Goal: Transaction & Acquisition: Purchase product/service

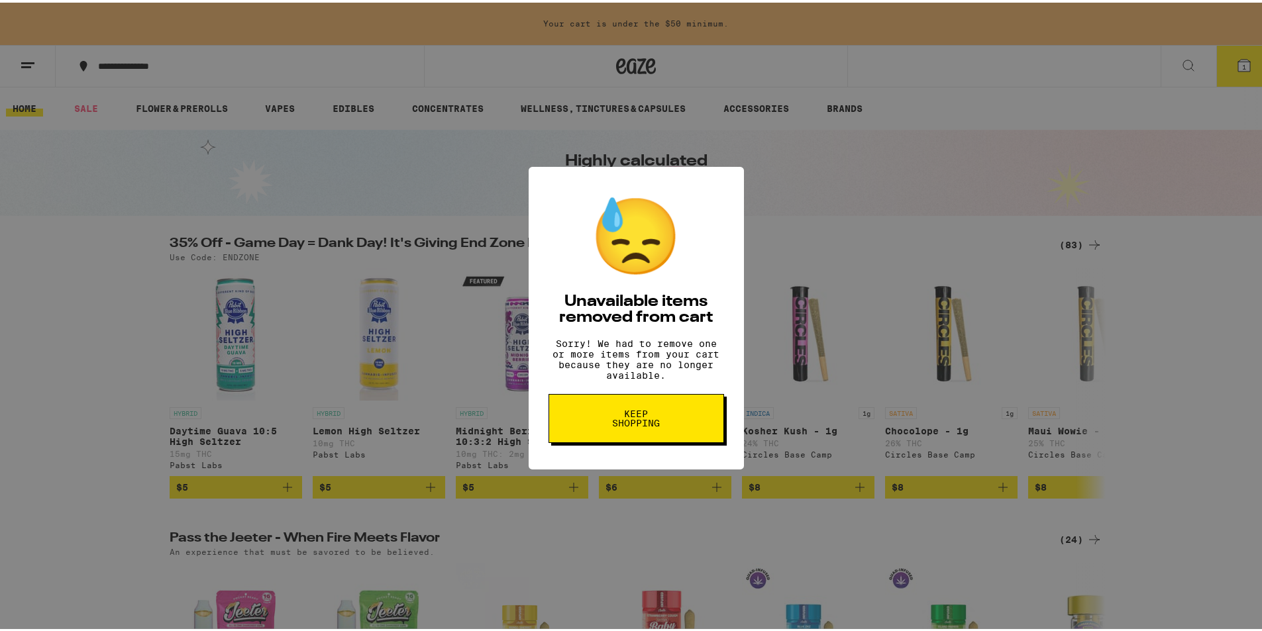
click at [637, 425] on span "Keep Shopping" at bounding box center [636, 416] width 68 height 19
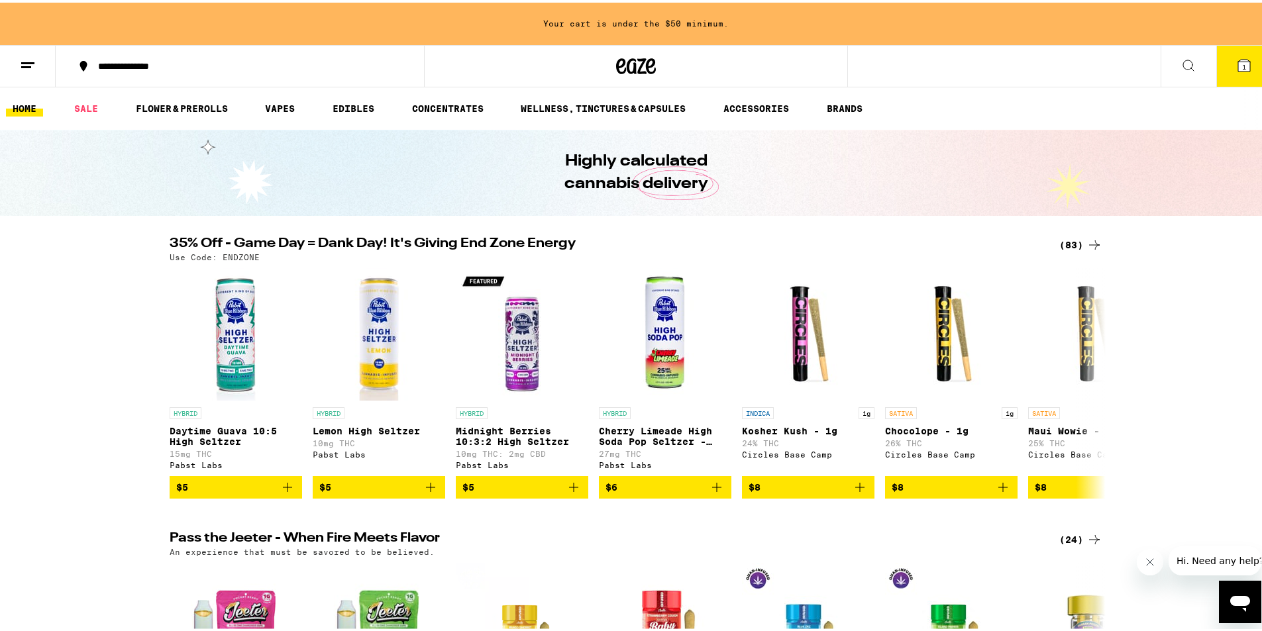
click at [1242, 65] on span "1" at bounding box center [1244, 64] width 4 height 8
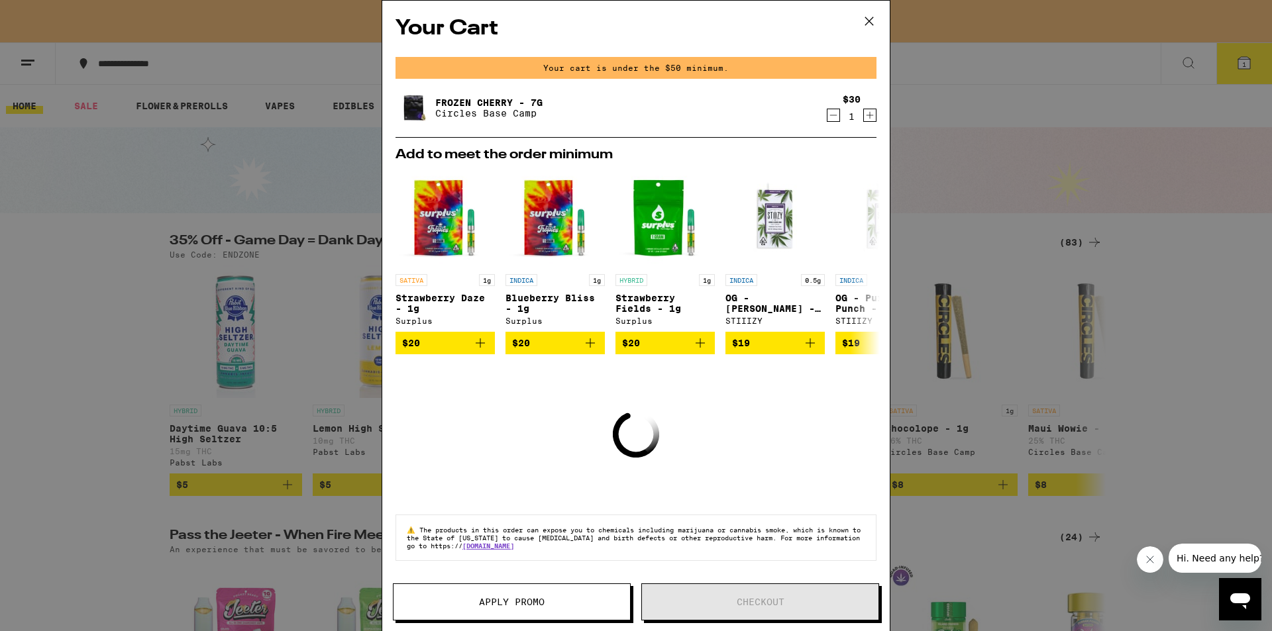
click at [827, 116] on icon "Decrement" at bounding box center [833, 115] width 12 height 16
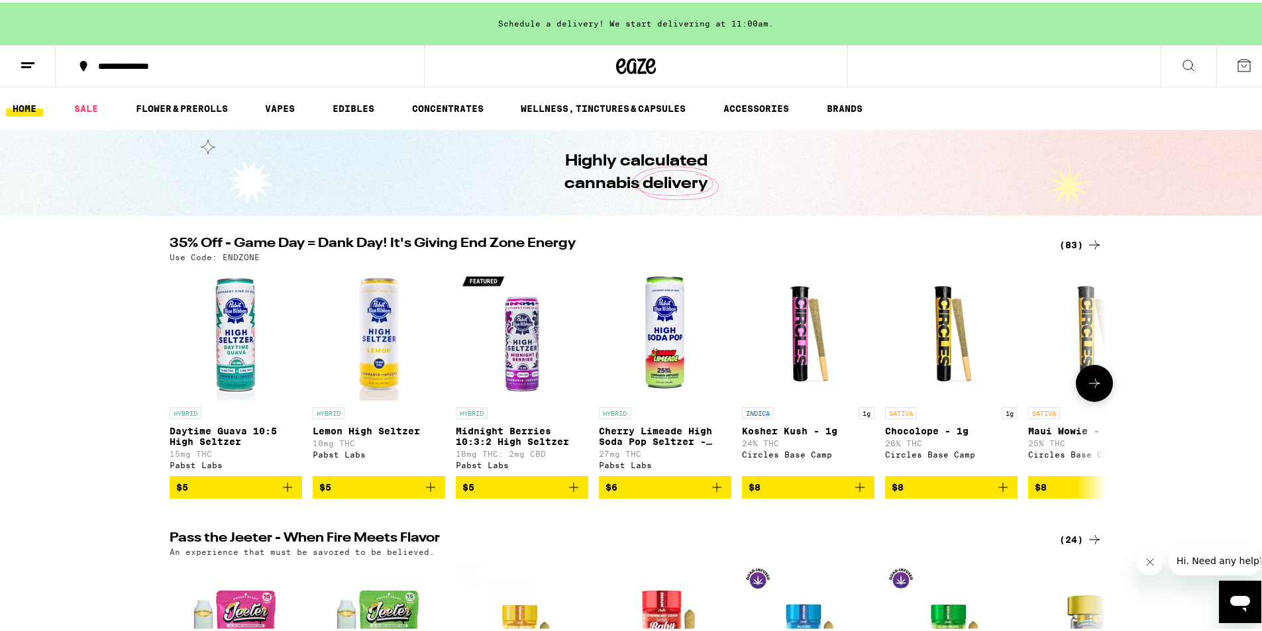
click at [1094, 382] on icon at bounding box center [1094, 381] width 16 height 16
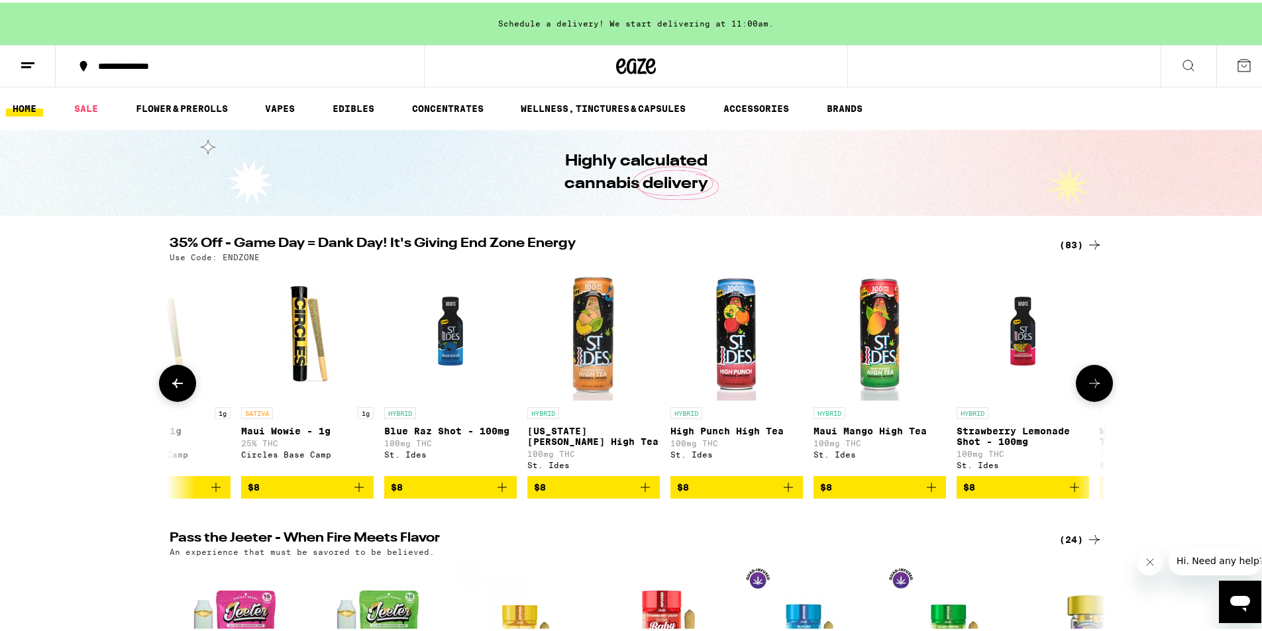
scroll to position [0, 788]
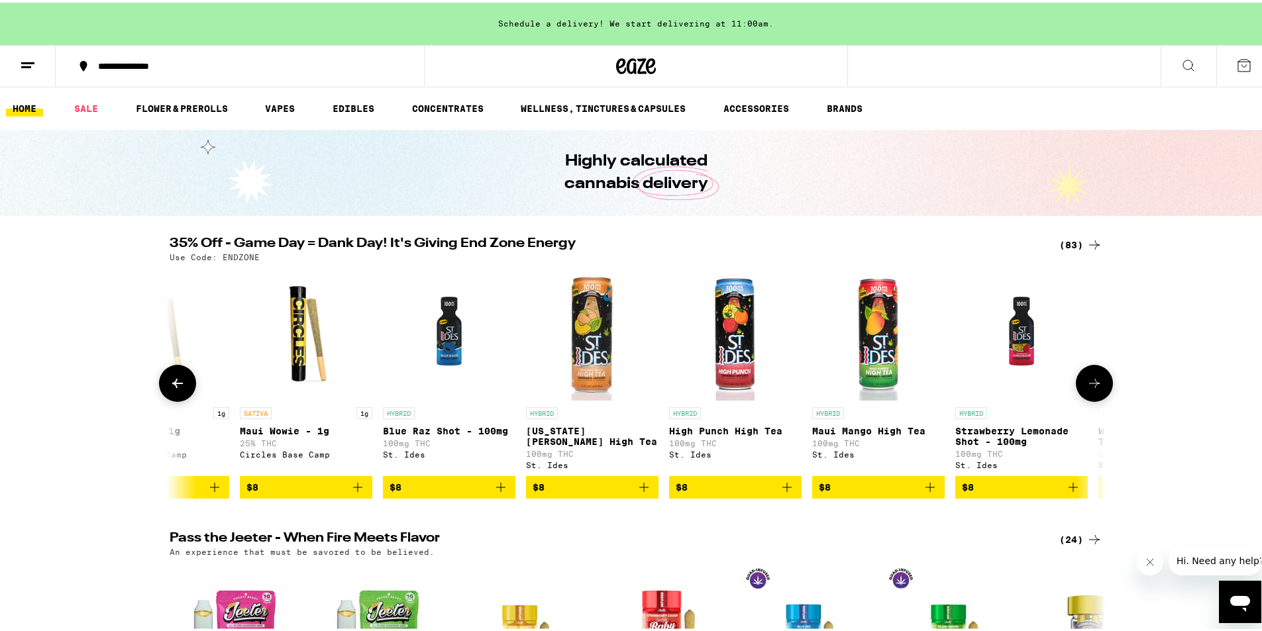
click at [1094, 382] on icon at bounding box center [1094, 381] width 16 height 16
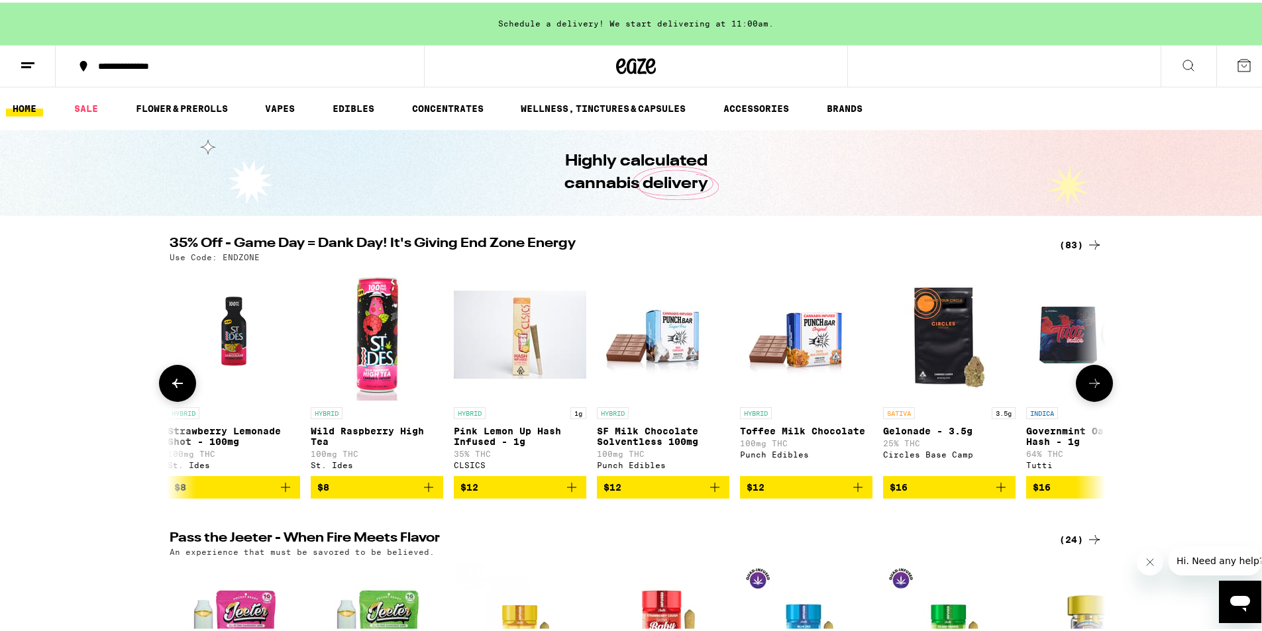
scroll to position [0, 1577]
click at [1094, 382] on icon at bounding box center [1094, 381] width 16 height 16
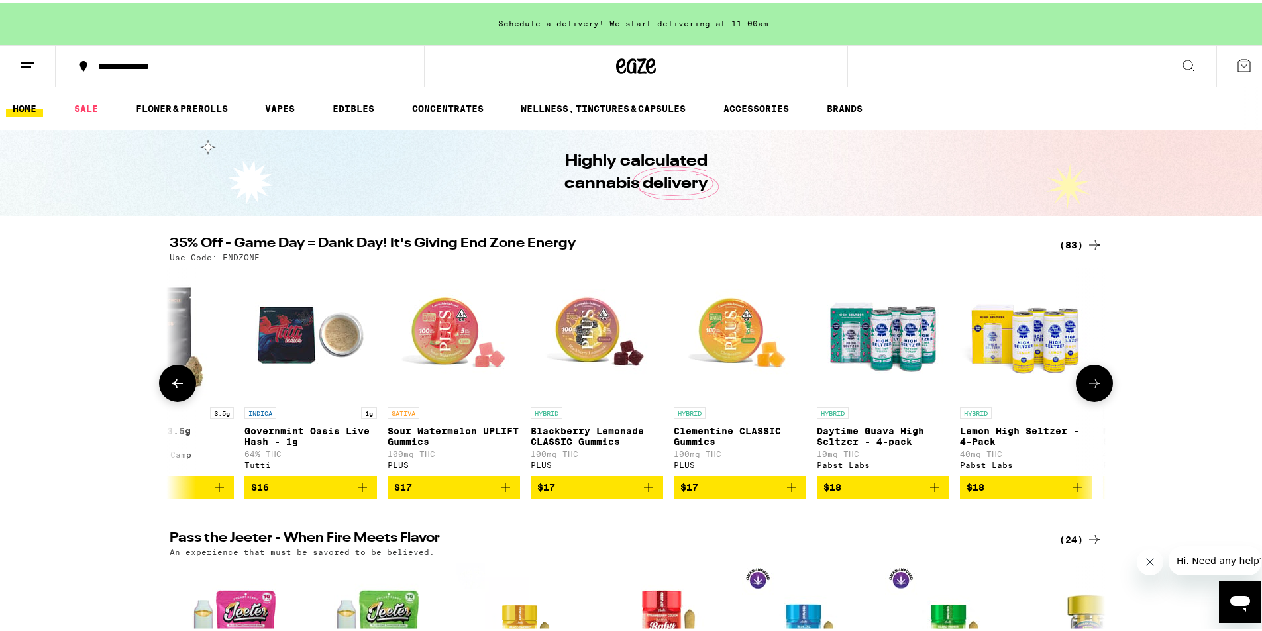
scroll to position [0, 2365]
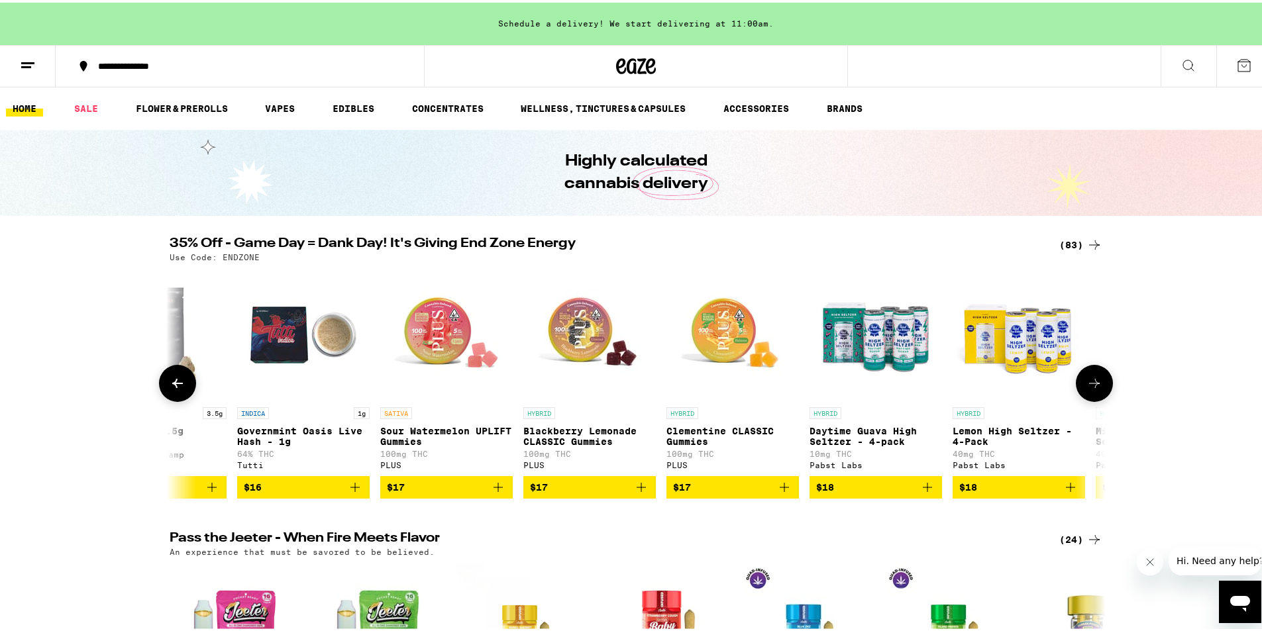
click at [1094, 382] on icon at bounding box center [1094, 381] width 16 height 16
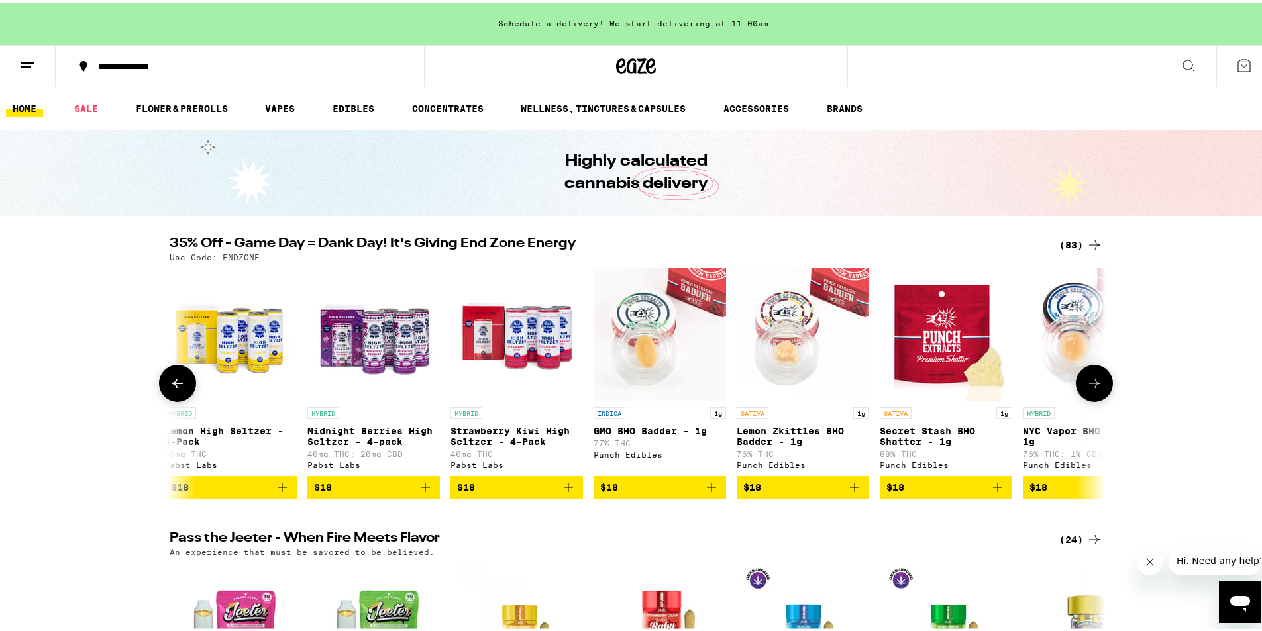
click at [1094, 382] on icon at bounding box center [1094, 381] width 16 height 16
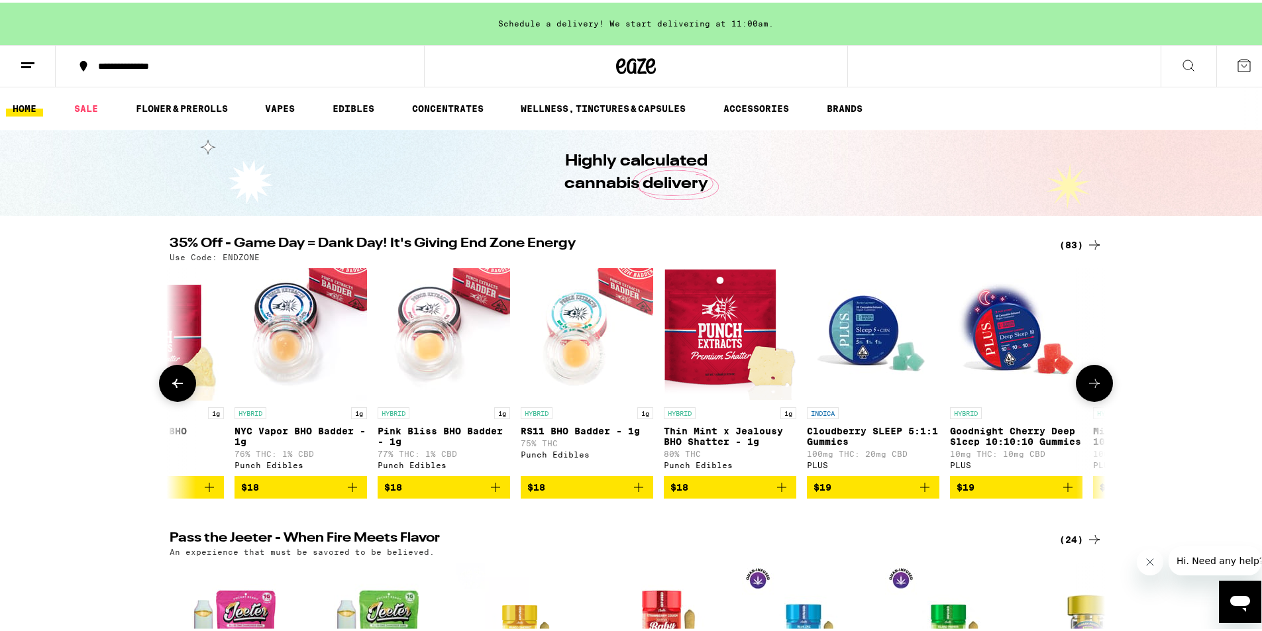
click at [1094, 382] on icon at bounding box center [1094, 381] width 16 height 16
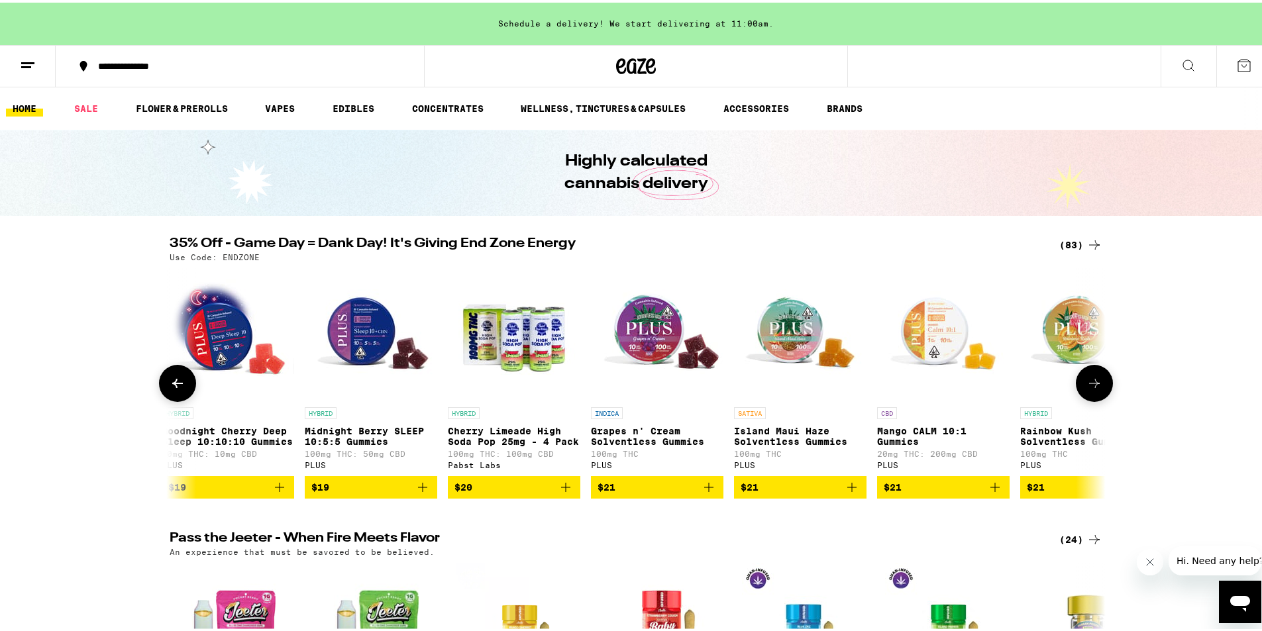
click at [1094, 382] on icon at bounding box center [1094, 381] width 16 height 16
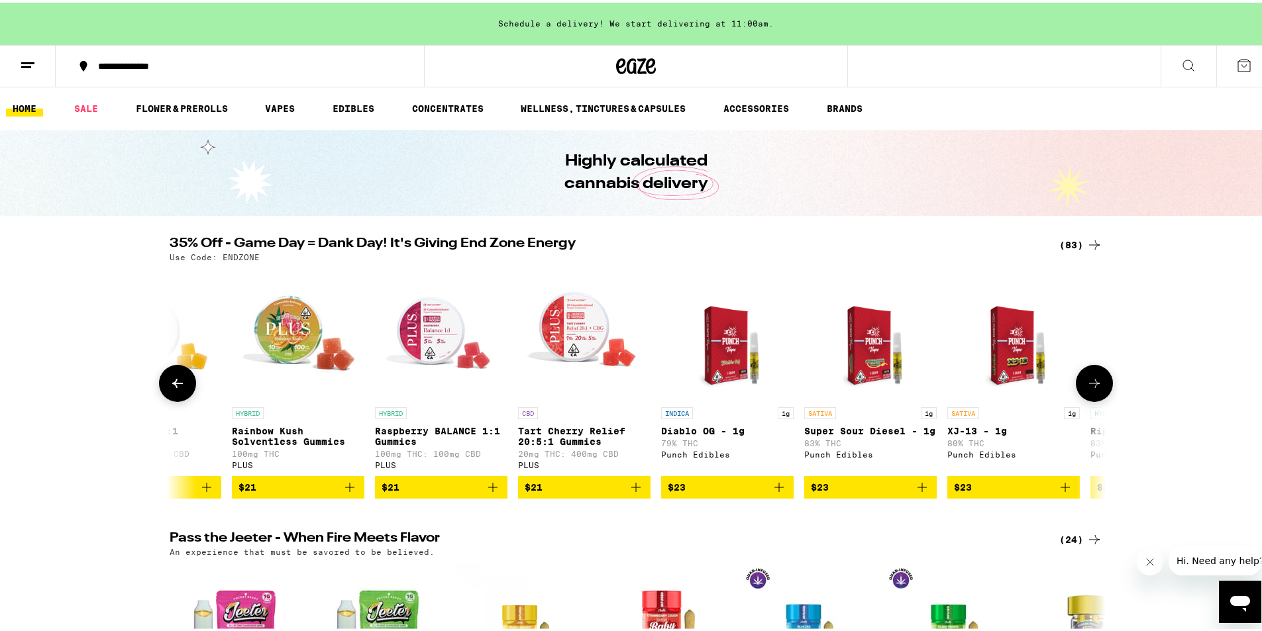
click at [1094, 382] on icon at bounding box center [1094, 381] width 16 height 16
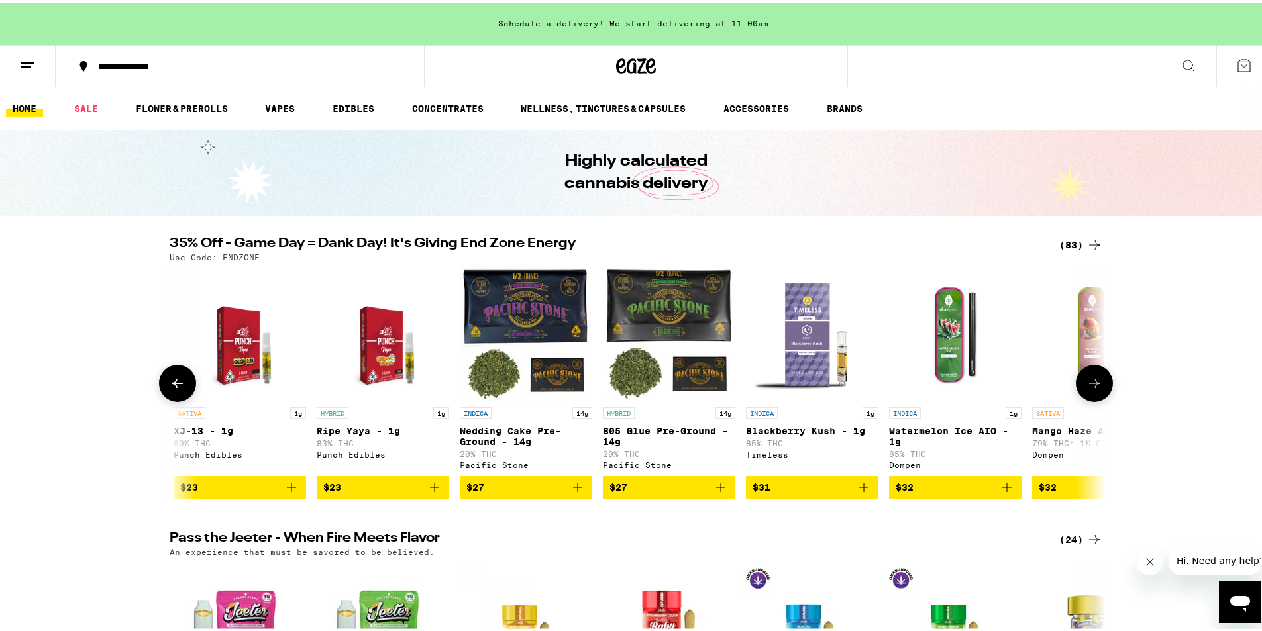
scroll to position [0, 6306]
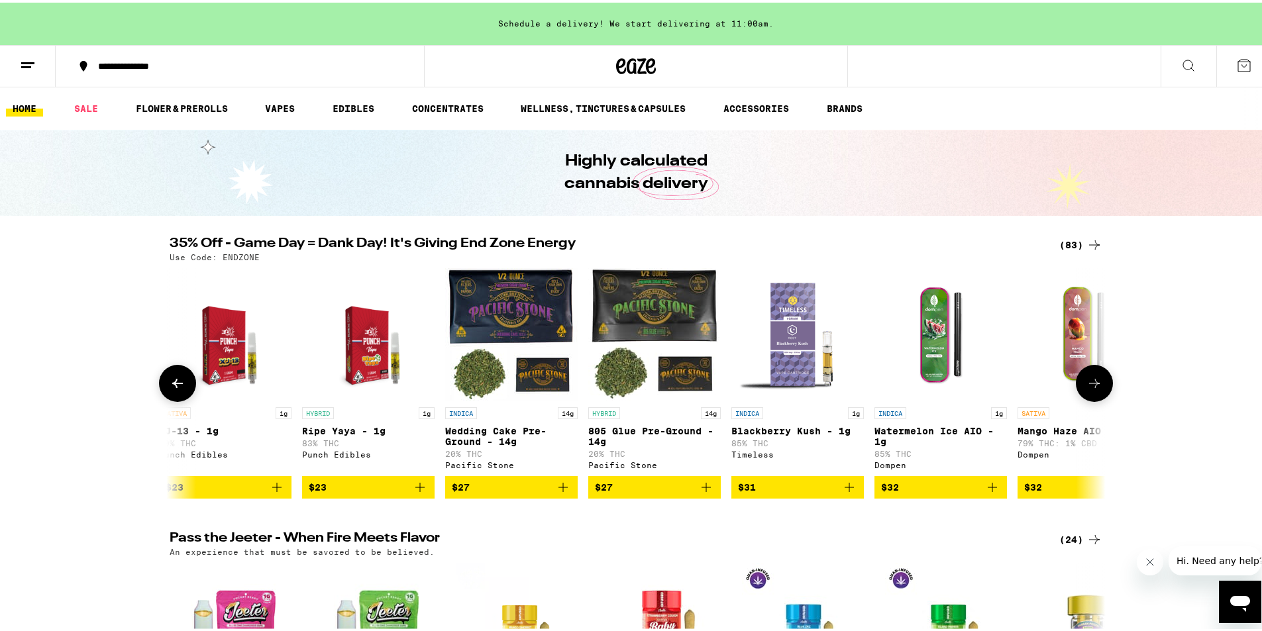
click at [1090, 386] on icon at bounding box center [1094, 381] width 16 height 16
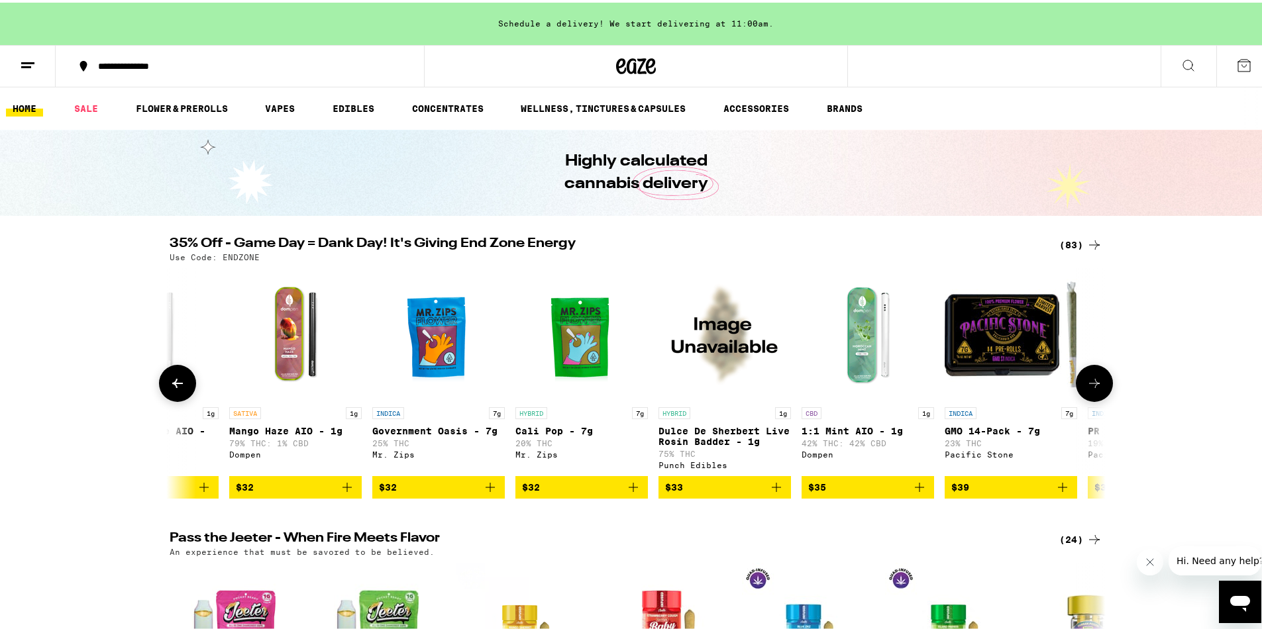
click at [1090, 386] on icon at bounding box center [1094, 381] width 16 height 16
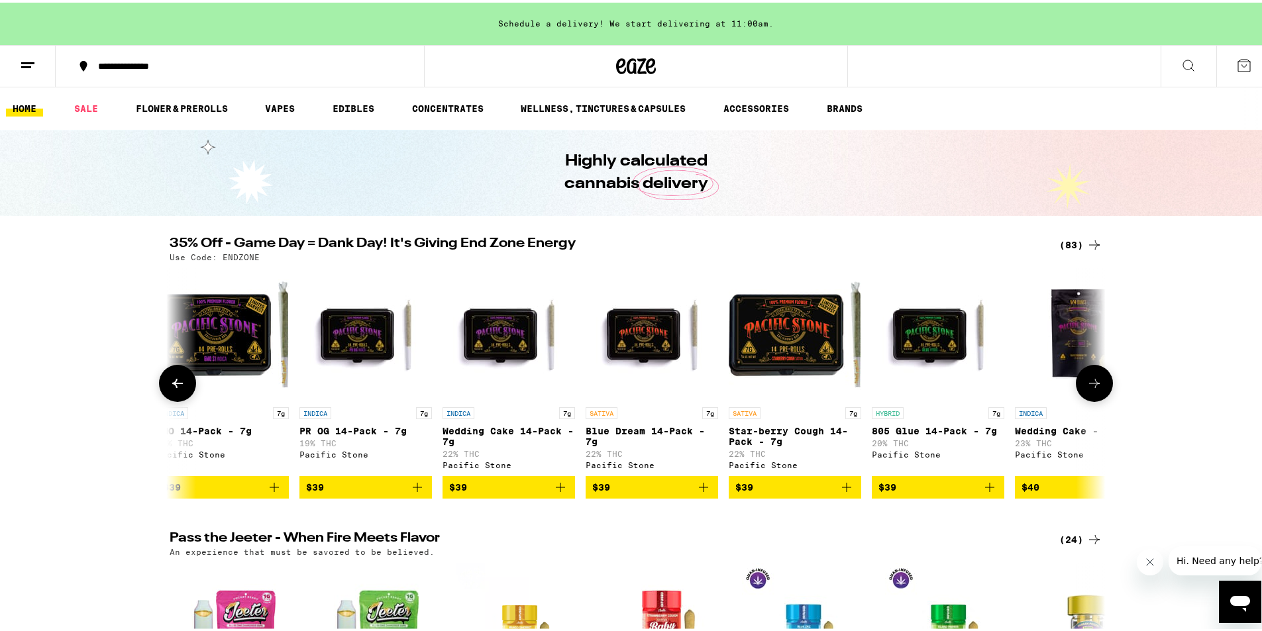
click at [1090, 386] on icon at bounding box center [1094, 381] width 16 height 16
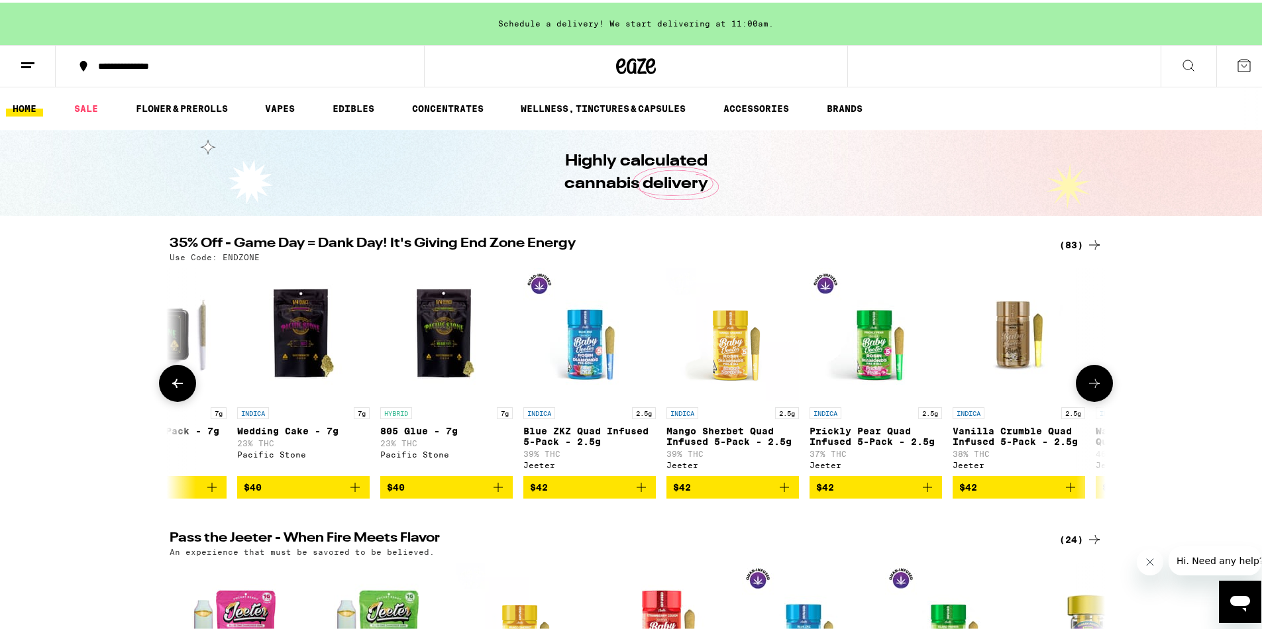
scroll to position [0, 8671]
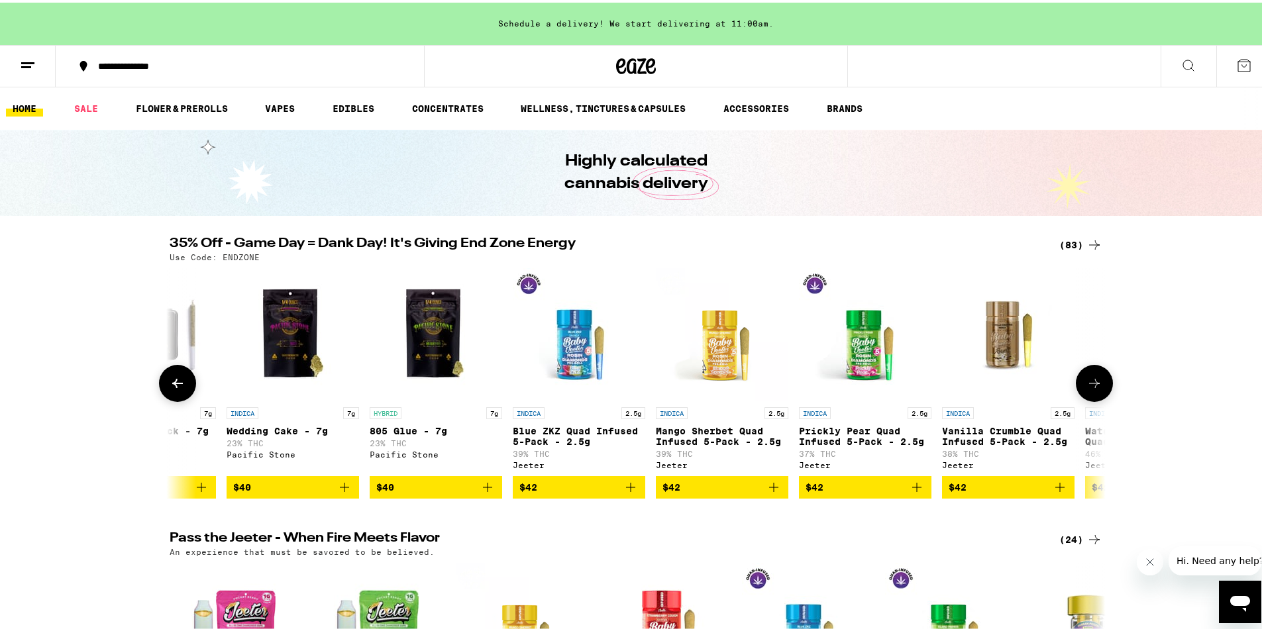
click at [1090, 386] on icon at bounding box center [1094, 381] width 16 height 16
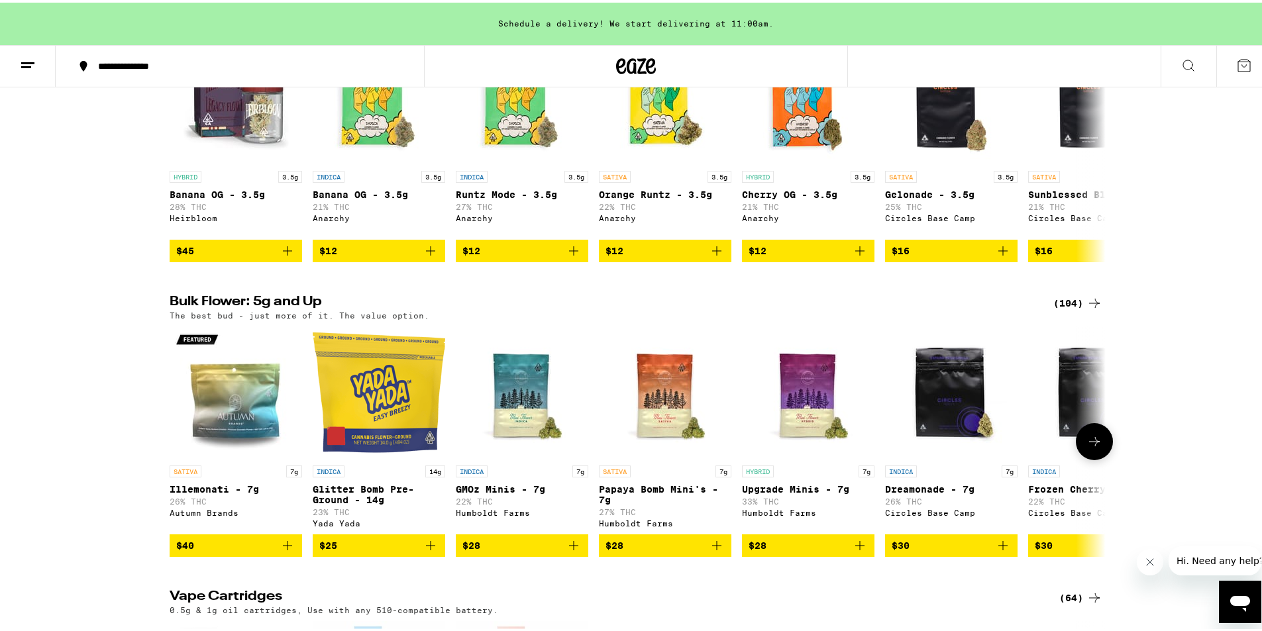
scroll to position [1126, 0]
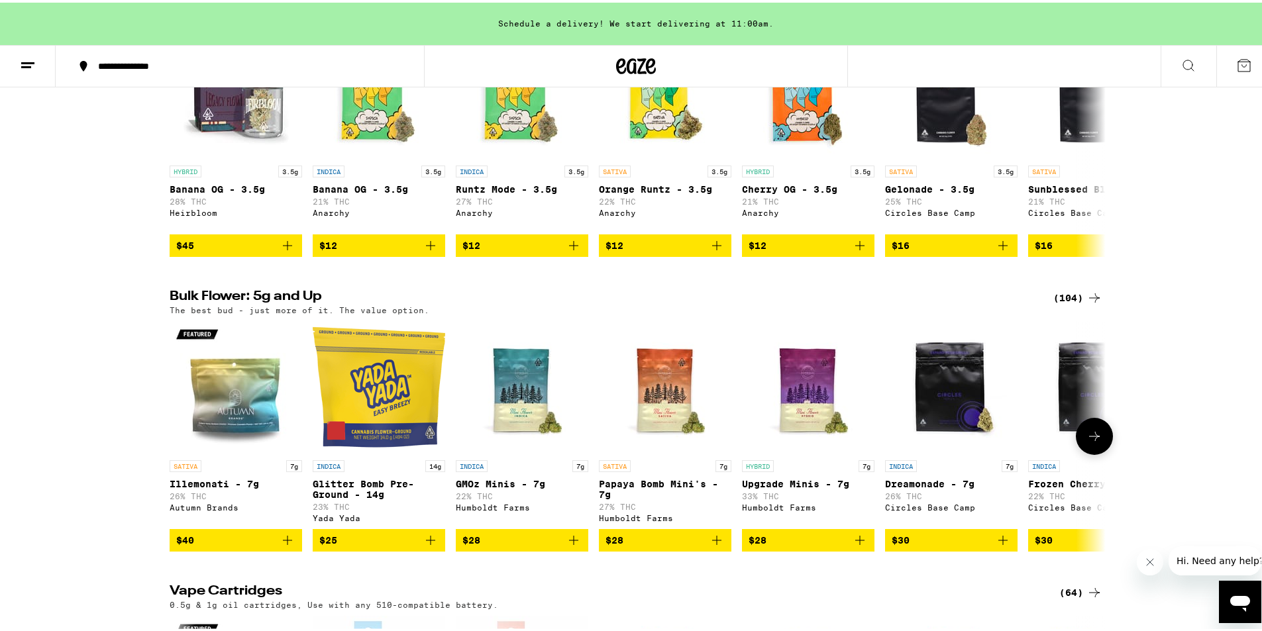
click at [1094, 442] on icon at bounding box center [1094, 434] width 16 height 16
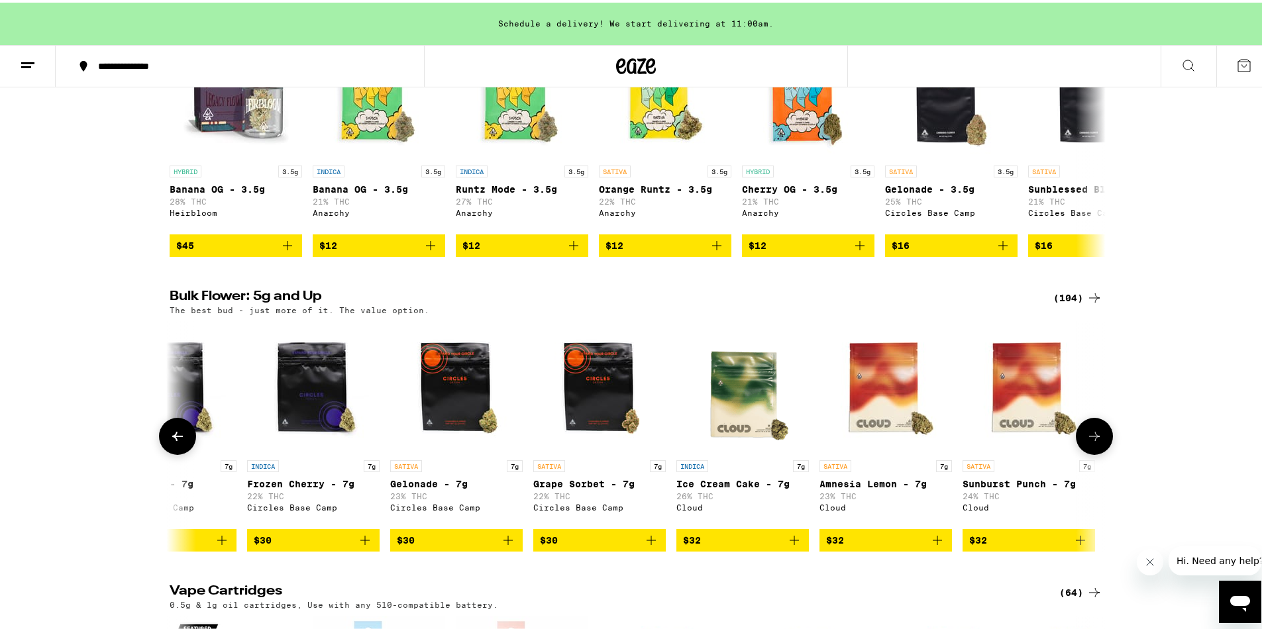
scroll to position [0, 788]
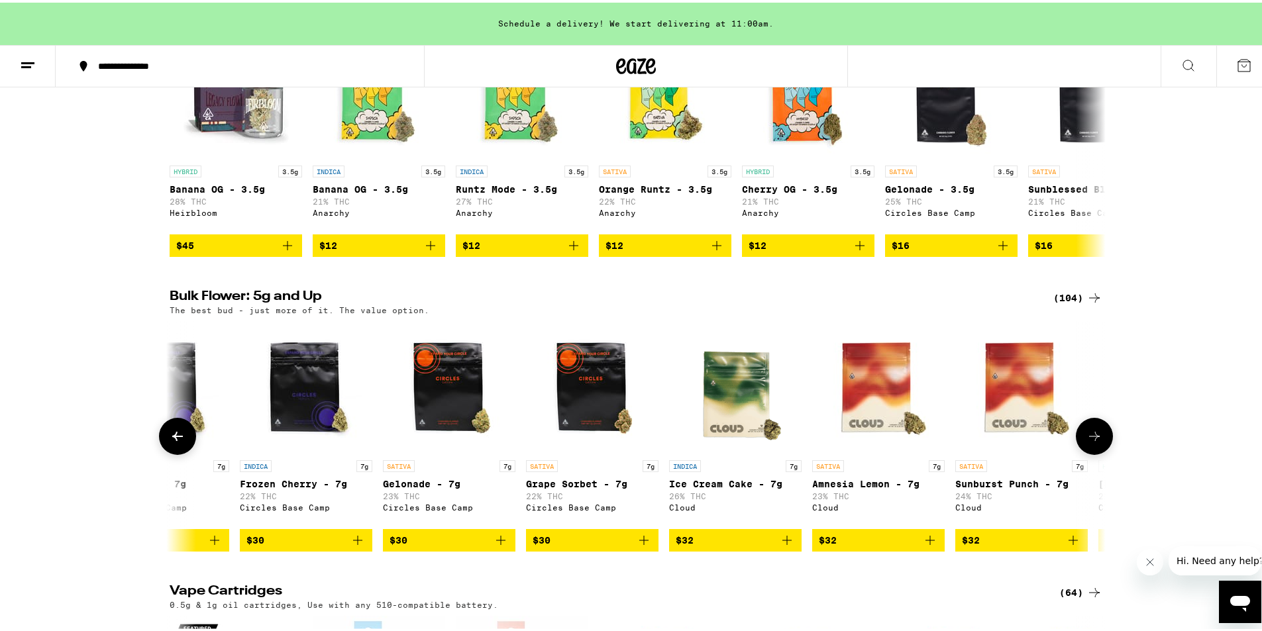
click at [1093, 442] on icon at bounding box center [1094, 434] width 16 height 16
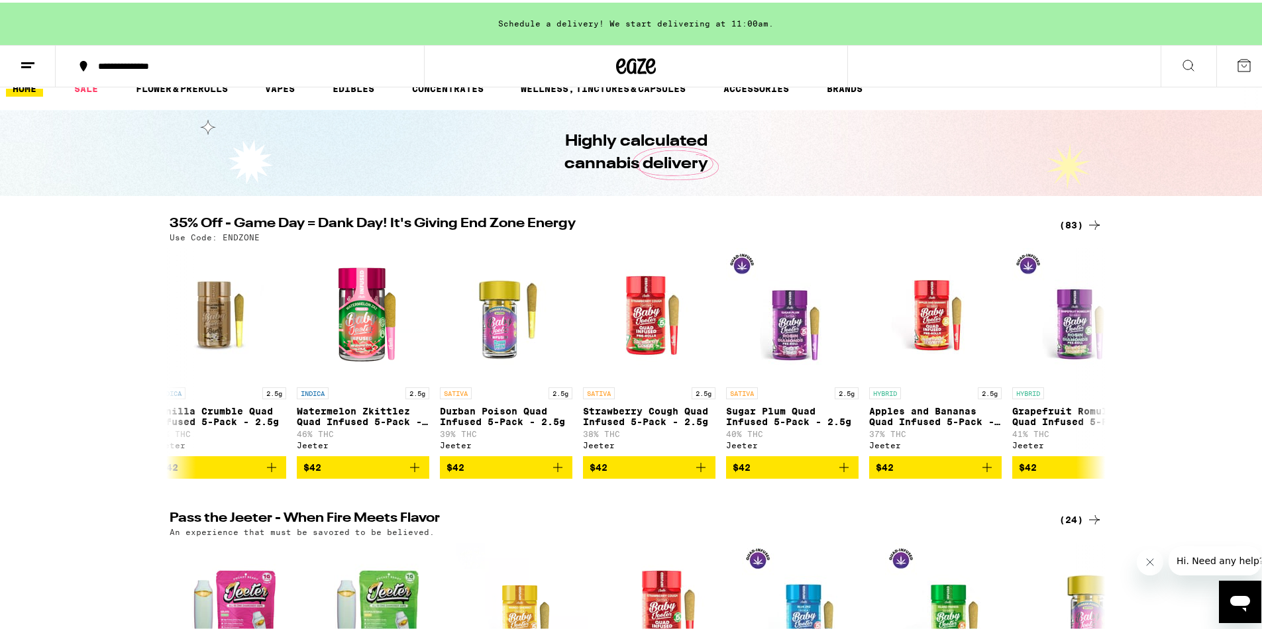
scroll to position [0, 0]
